Goal: Feedback & Contribution: Submit feedback/report problem

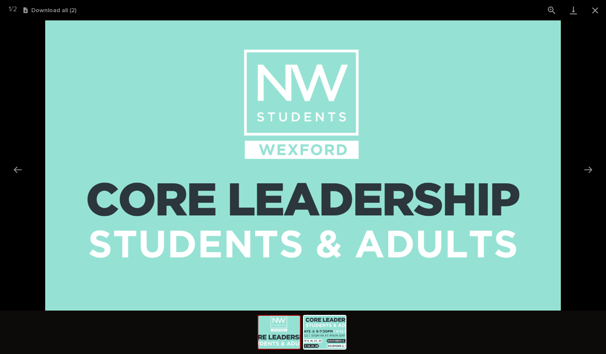
scroll to position [518, 0]
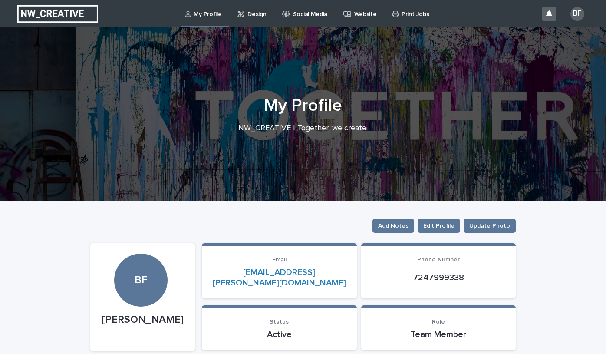
click at [250, 13] on p "Design" at bounding box center [257, 9] width 19 height 18
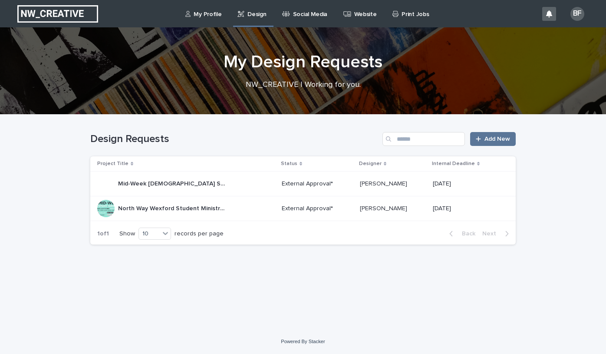
click at [182, 206] on p "North Way Wexford Student Ministry Fall Calendar" at bounding box center [173, 207] width 110 height 9
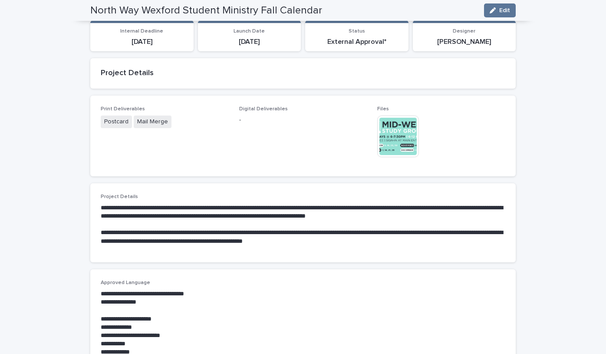
scroll to position [125, 0]
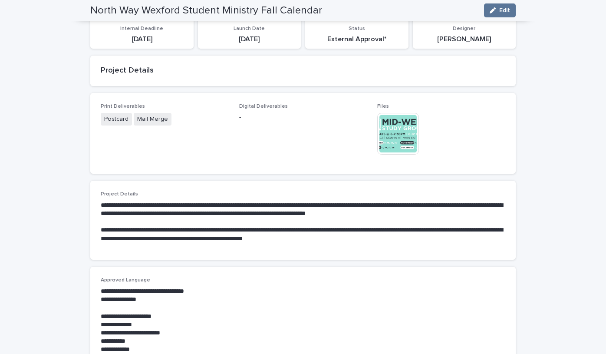
click at [386, 139] on img at bounding box center [399, 134] width 42 height 42
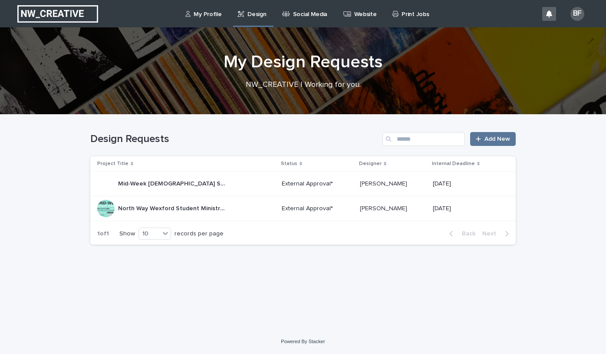
click at [157, 184] on p "Mid-Week [DEMOGRAPHIC_DATA] Study Student Ministry Graphic" at bounding box center [173, 183] width 110 height 9
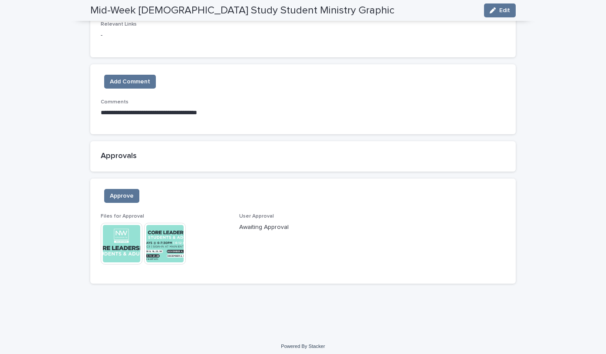
scroll to position [549, 0]
click at [166, 246] on img at bounding box center [165, 244] width 42 height 42
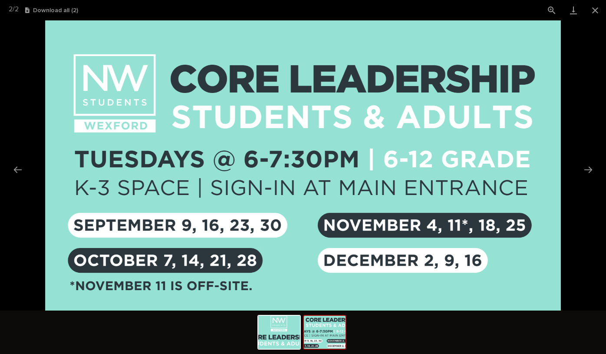
click at [35, 333] on div at bounding box center [303, 332] width 606 height 43
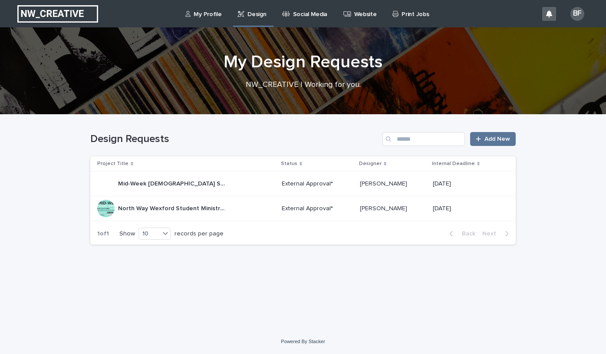
click at [138, 187] on p "Mid-Week [DEMOGRAPHIC_DATA] Study Student Ministry Graphic" at bounding box center [173, 183] width 110 height 9
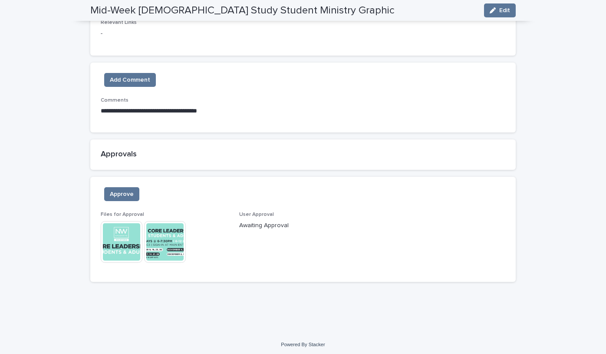
scroll to position [549, 0]
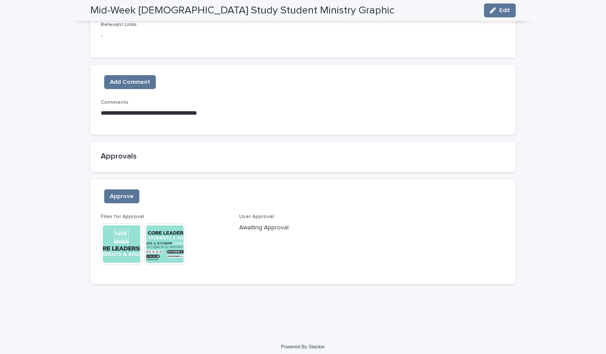
click at [158, 247] on img at bounding box center [165, 244] width 42 height 42
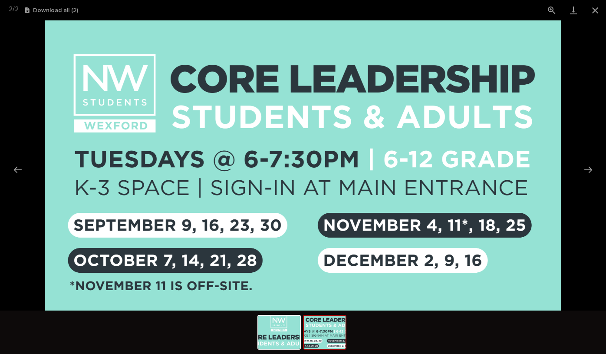
click at [14, 306] on picture at bounding box center [303, 165] width 606 height 290
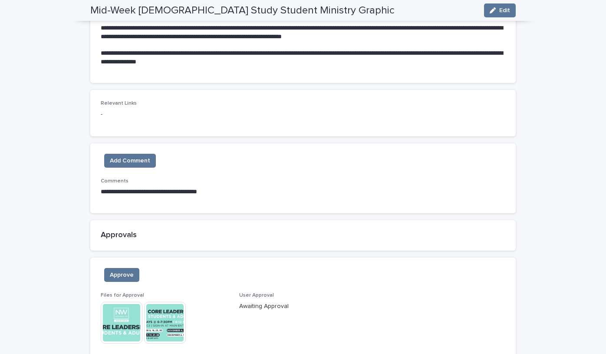
scroll to position [457, 0]
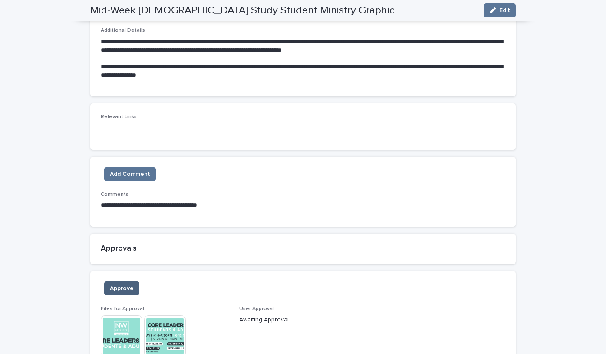
click at [119, 284] on span "Approve" at bounding box center [122, 288] width 24 height 9
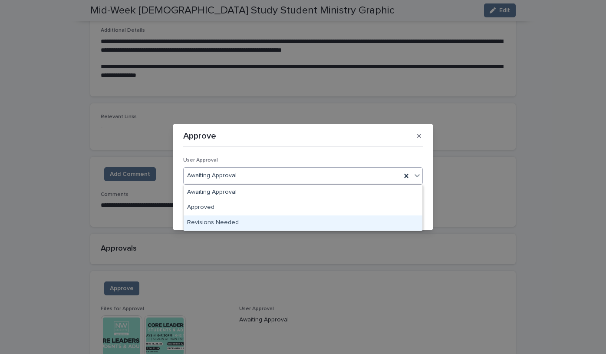
click at [216, 221] on div "Revisions Needed" at bounding box center [303, 222] width 239 height 15
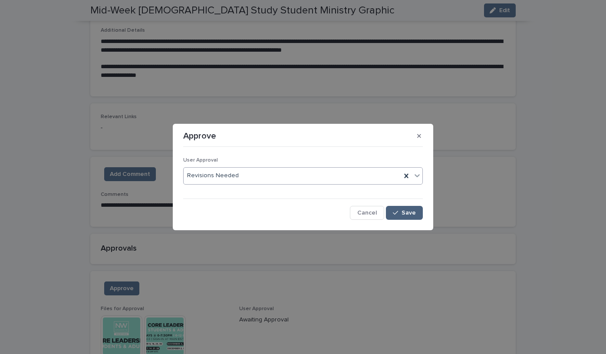
click at [402, 213] on div "button" at bounding box center [397, 213] width 9 height 6
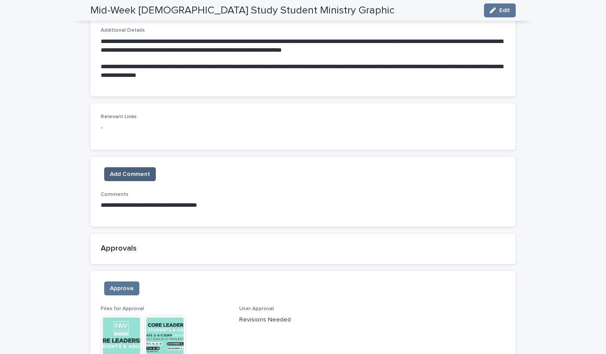
click at [126, 172] on span "Add Comment" at bounding box center [130, 174] width 40 height 9
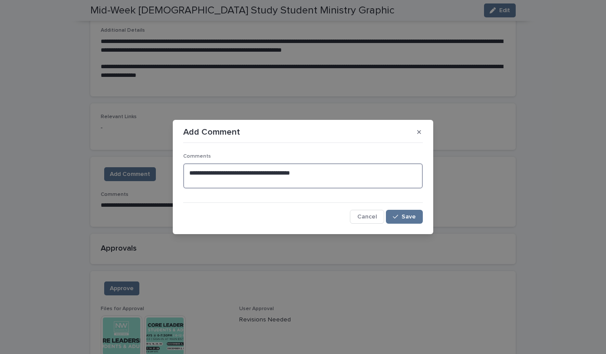
click at [280, 169] on textarea "**********" at bounding box center [303, 175] width 240 height 25
drag, startPoint x: 316, startPoint y: 171, endPoint x: 172, endPoint y: 166, distance: 144.3
click at [172, 166] on div "**********" at bounding box center [303, 177] width 606 height 354
type textarea "**********"
click at [315, 298] on div "**********" at bounding box center [303, 177] width 606 height 354
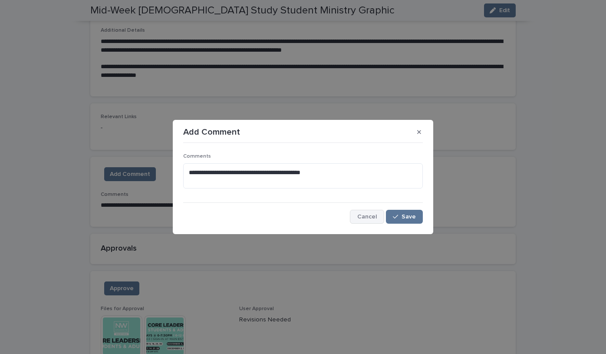
click at [368, 216] on span "Cancel" at bounding box center [368, 217] width 20 height 6
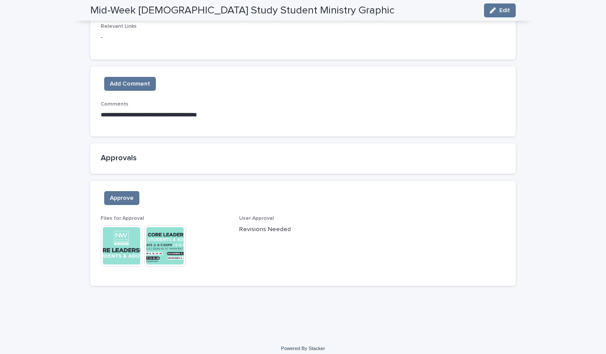
scroll to position [549, 0]
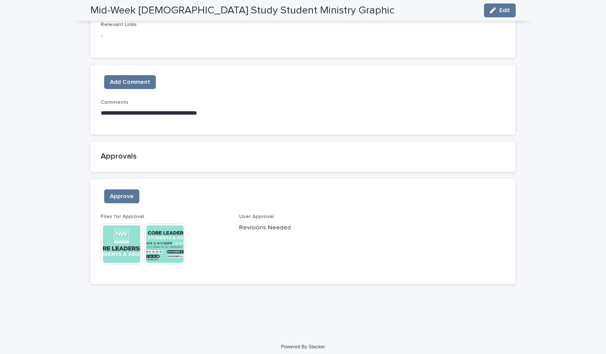
click at [168, 241] on img at bounding box center [165, 244] width 42 height 42
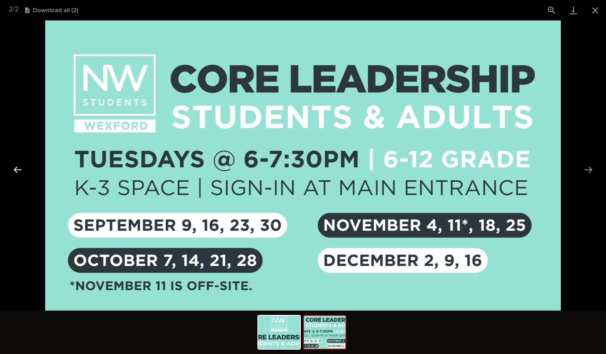
click at [15, 172] on button "Previous slide" at bounding box center [18, 169] width 18 height 17
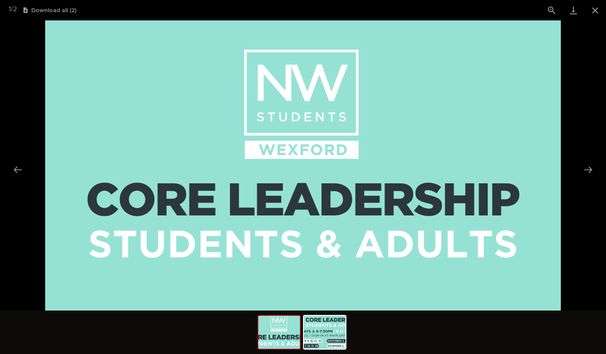
click at [45, 9] on button "Download all ( 2 )" at bounding box center [49, 10] width 53 height 6
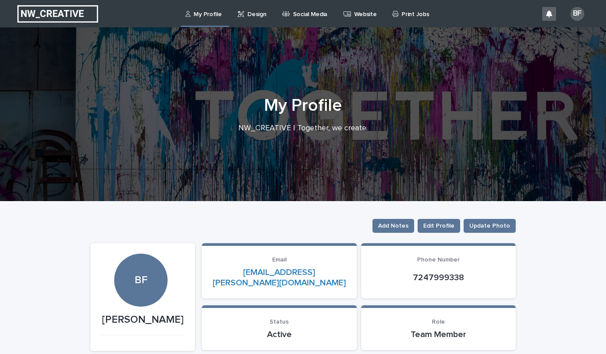
click at [255, 14] on p "Design" at bounding box center [257, 9] width 19 height 18
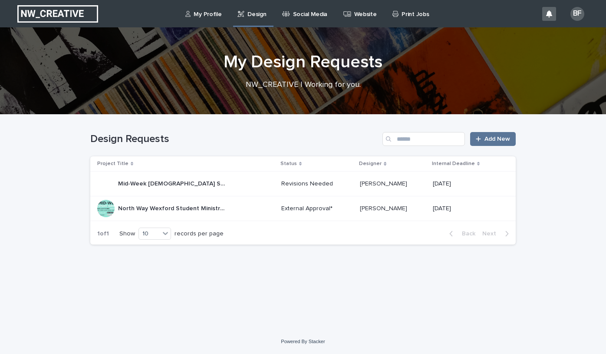
click at [183, 206] on p "North Way Wexford Student Ministry Fall Calendar" at bounding box center [173, 207] width 110 height 9
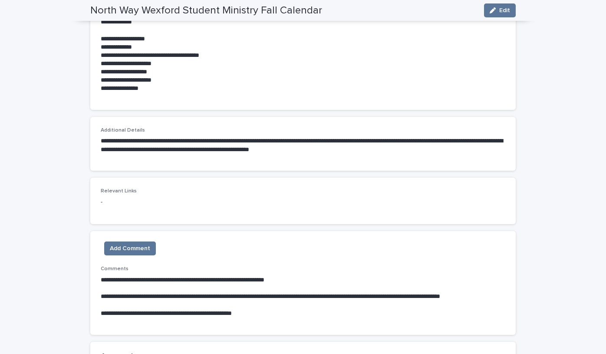
scroll to position [487, 0]
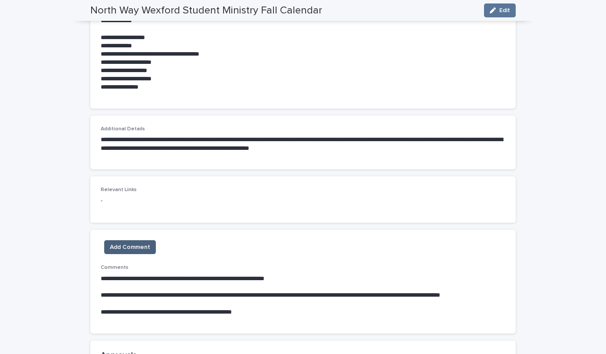
click at [145, 240] on button "Add Comment" at bounding box center [130, 247] width 52 height 14
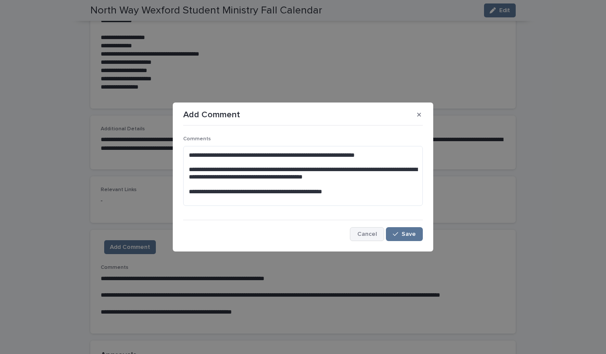
click at [374, 232] on span "Cancel" at bounding box center [368, 234] width 20 height 6
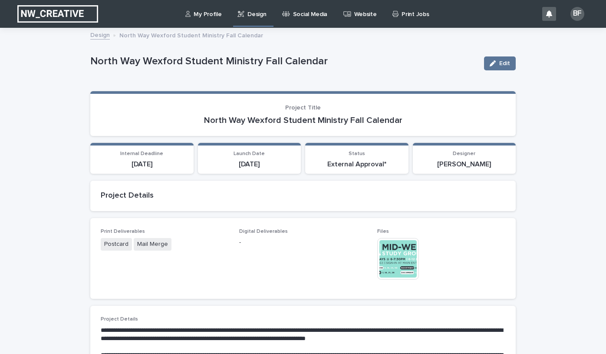
scroll to position [0, 0]
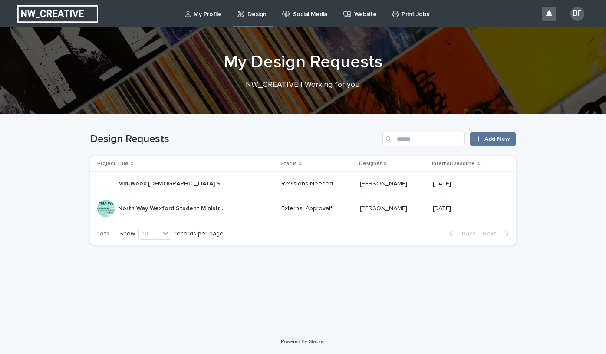
click at [174, 186] on p "Mid-Week [DEMOGRAPHIC_DATA] Study Student Ministry Graphic" at bounding box center [173, 183] width 110 height 9
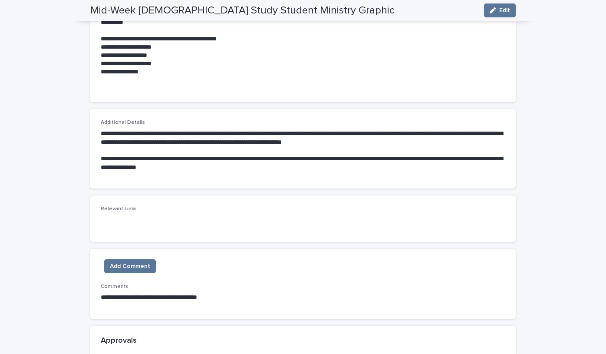
scroll to position [368, 0]
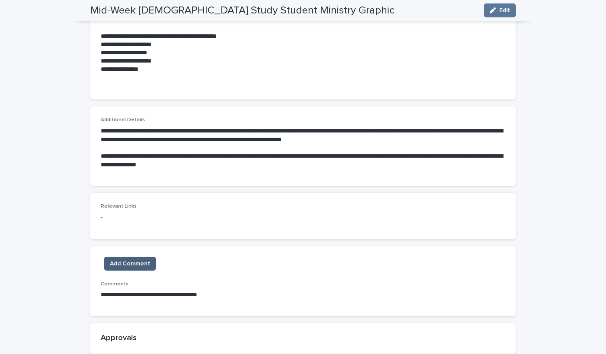
click at [152, 257] on button "Add Comment" at bounding box center [130, 264] width 52 height 14
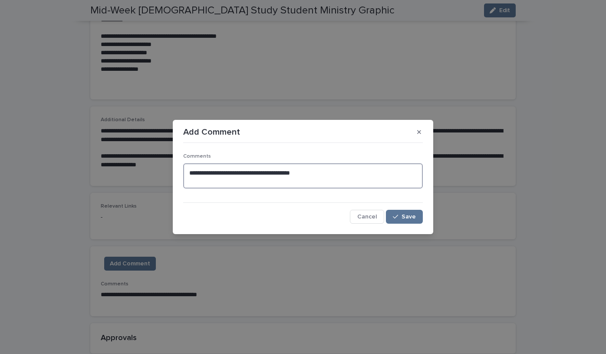
drag, startPoint x: 323, startPoint y: 170, endPoint x: 165, endPoint y: 155, distance: 158.4
click at [165, 156] on div "**********" at bounding box center [303, 177] width 606 height 354
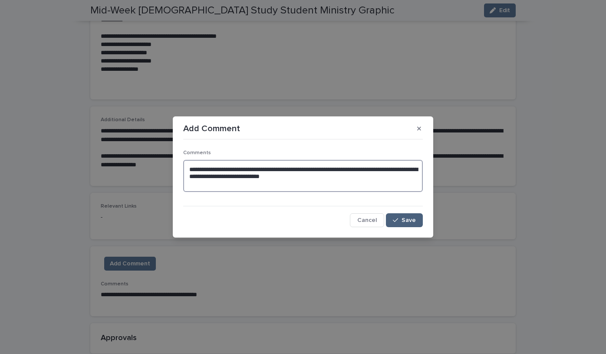
type textarea "**********"
click at [404, 219] on span "Save" at bounding box center [409, 220] width 14 height 6
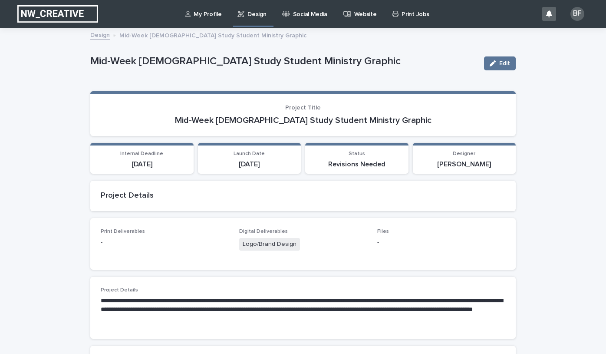
scroll to position [0, 0]
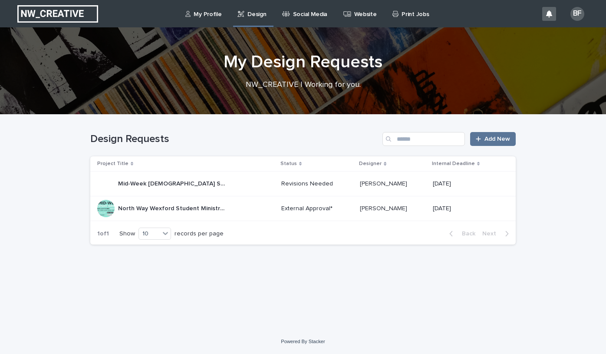
click at [149, 206] on p "North Way Wexford Student Ministry Fall Calendar" at bounding box center [173, 207] width 110 height 9
click at [183, 184] on p "Mid-Week [DEMOGRAPHIC_DATA] Study Student Ministry Graphic" at bounding box center [173, 183] width 110 height 9
